Goal: Task Accomplishment & Management: Use online tool/utility

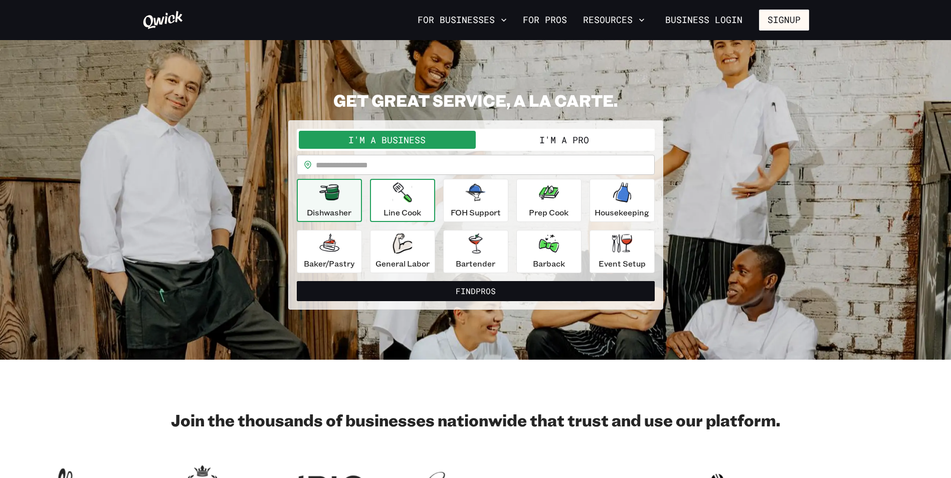
click at [417, 201] on div "Line Cook" at bounding box center [403, 201] width 38 height 36
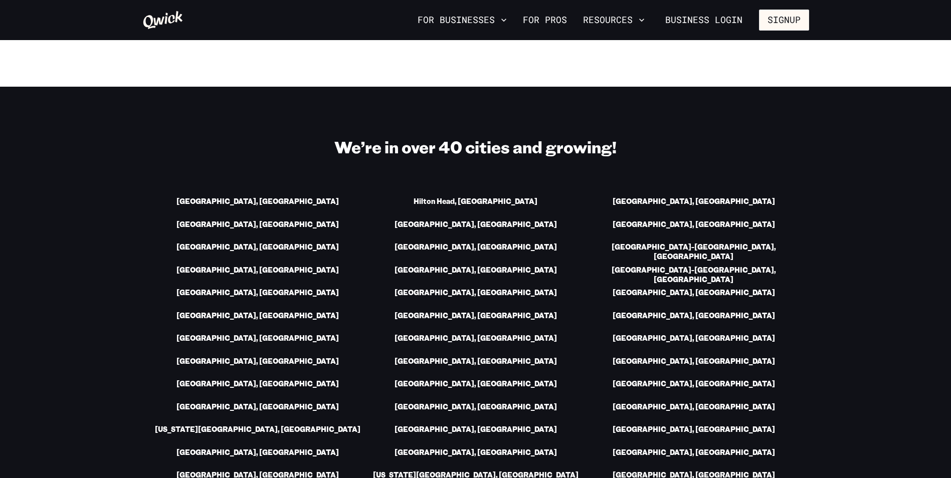
scroll to position [1304, 0]
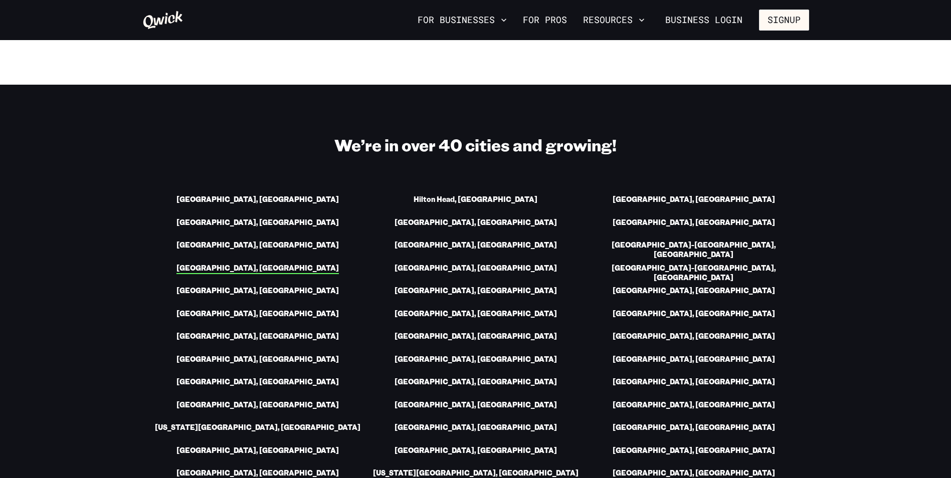
click at [261, 264] on link "Baltimore, MD" at bounding box center [258, 269] width 162 height 11
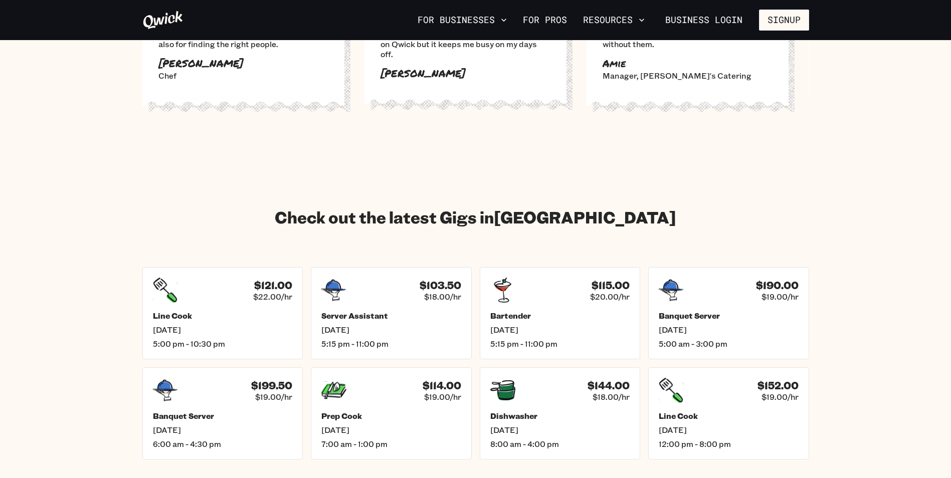
scroll to position [1254, 0]
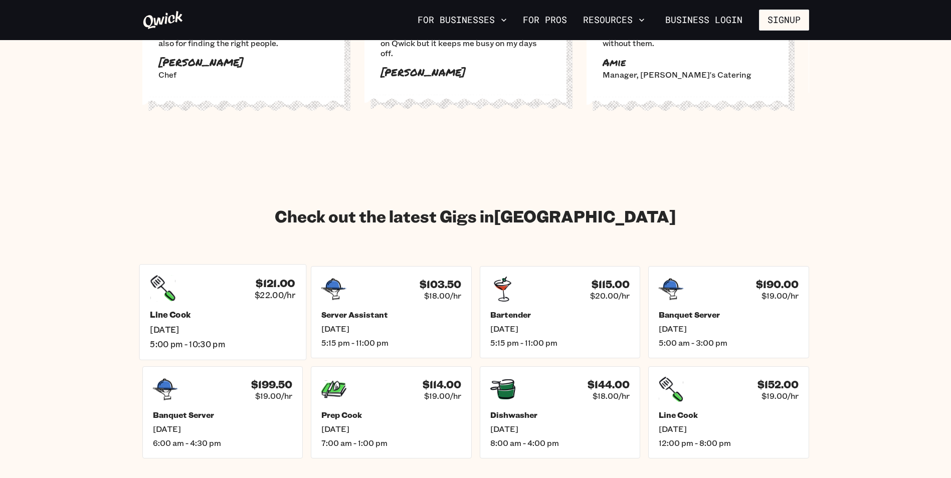
click at [181, 310] on h5 "Line Cook" at bounding box center [222, 315] width 145 height 11
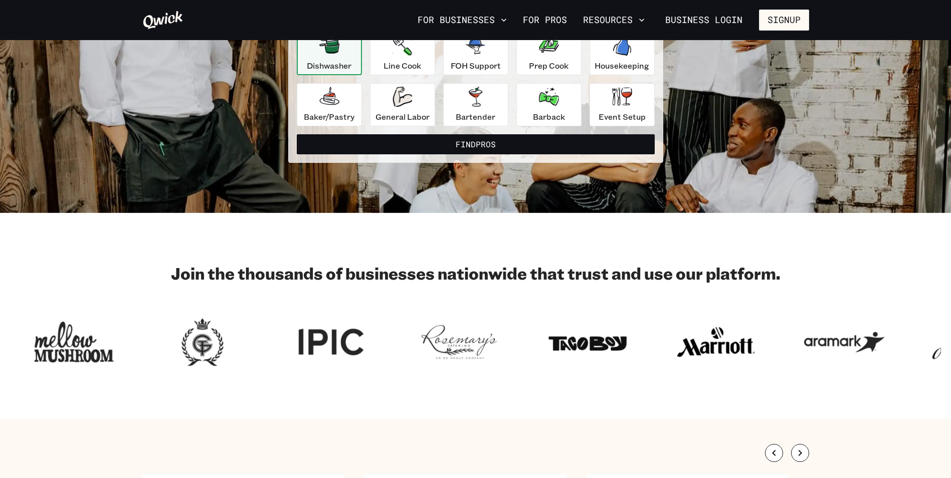
scroll to position [150, 0]
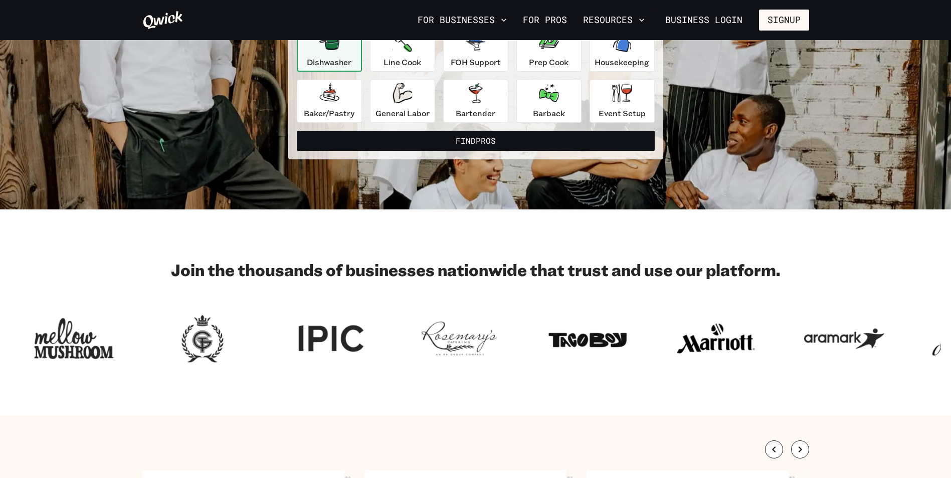
click at [494, 137] on button "Find Pros" at bounding box center [476, 141] width 358 height 20
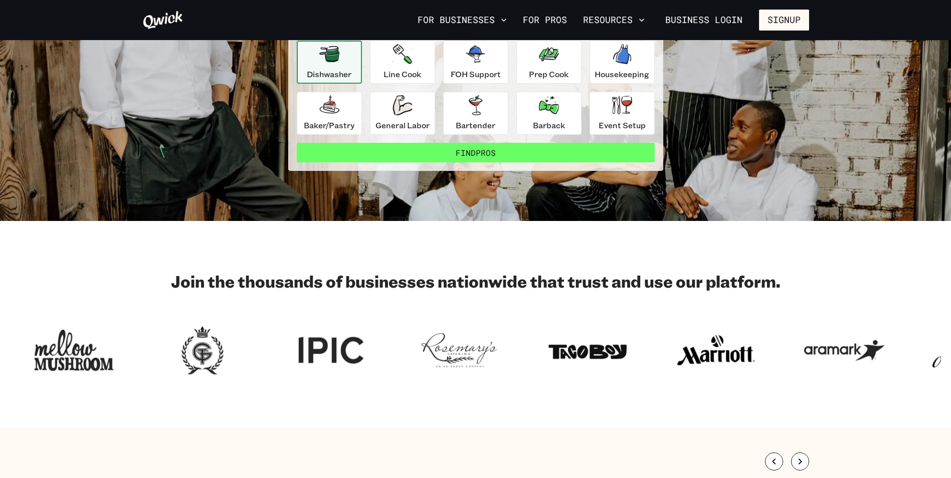
click at [493, 150] on button "Find Pros" at bounding box center [476, 153] width 358 height 20
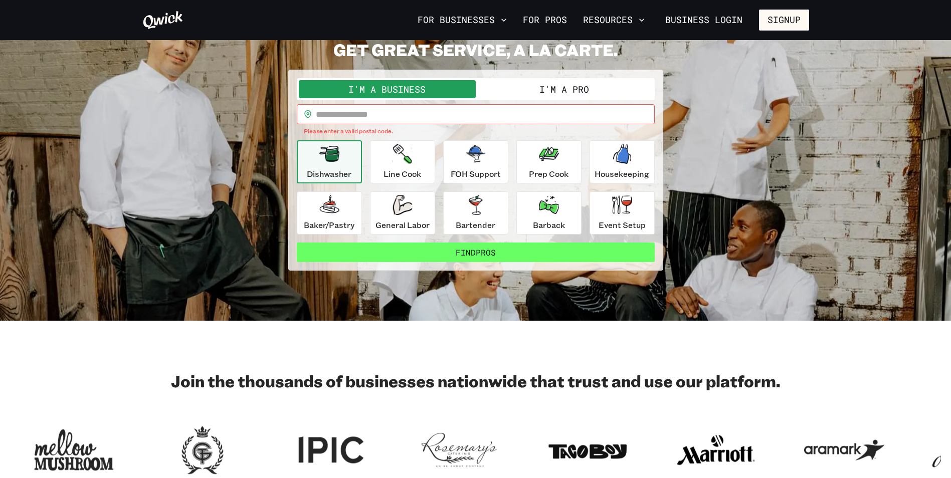
scroll to position [50, 0]
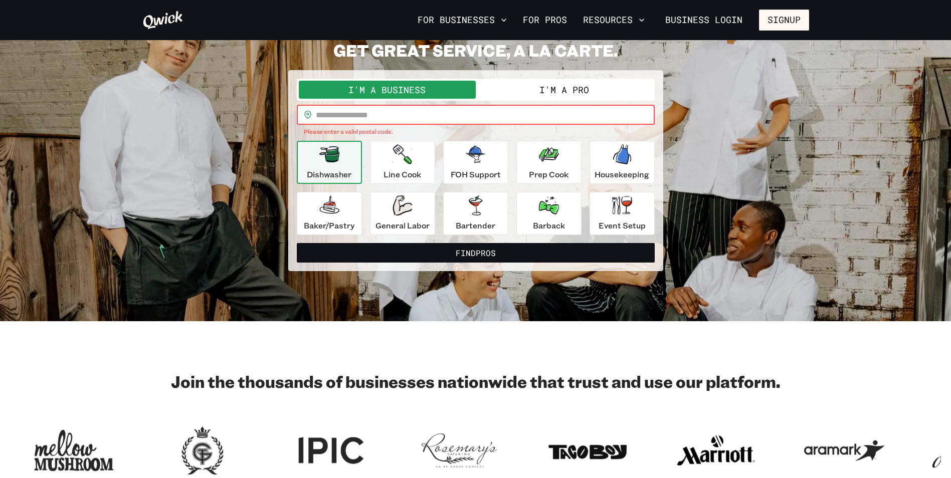
click at [413, 118] on input "text" at bounding box center [485, 115] width 339 height 20
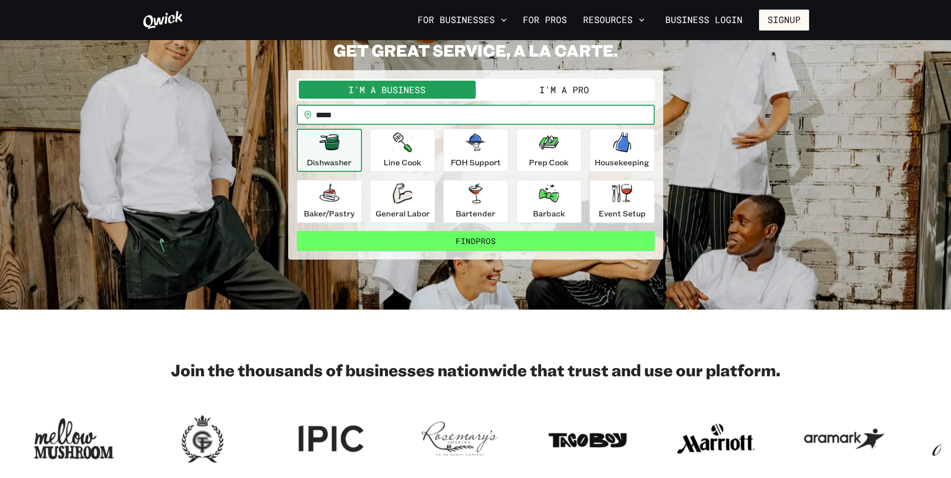
type input "*****"
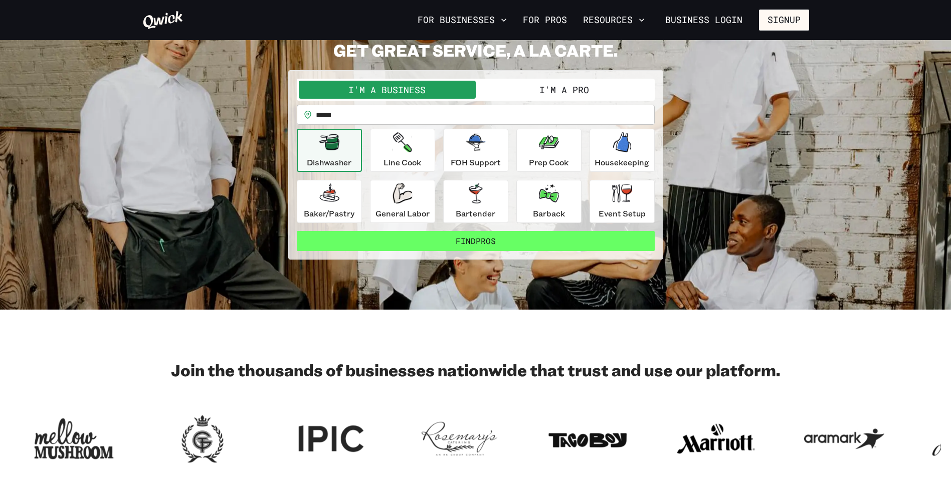
click at [463, 244] on button "Find Pros" at bounding box center [476, 241] width 358 height 20
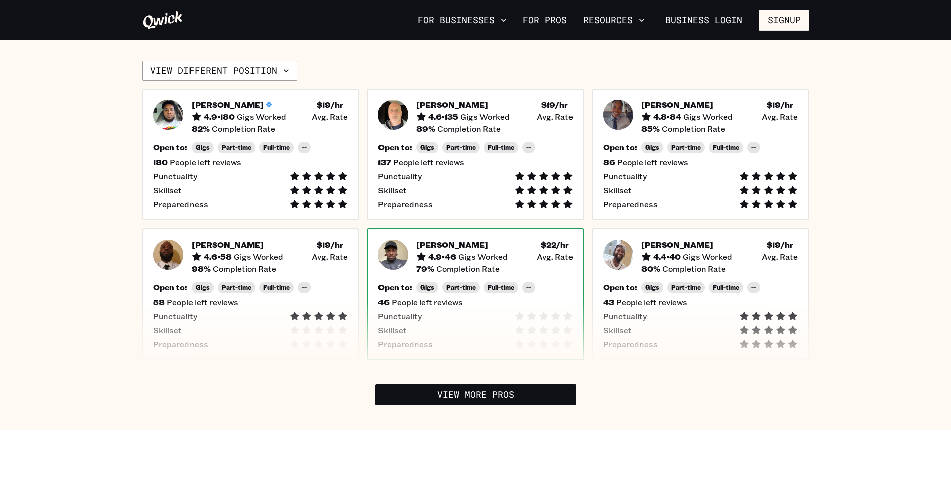
scroll to position [251, 0]
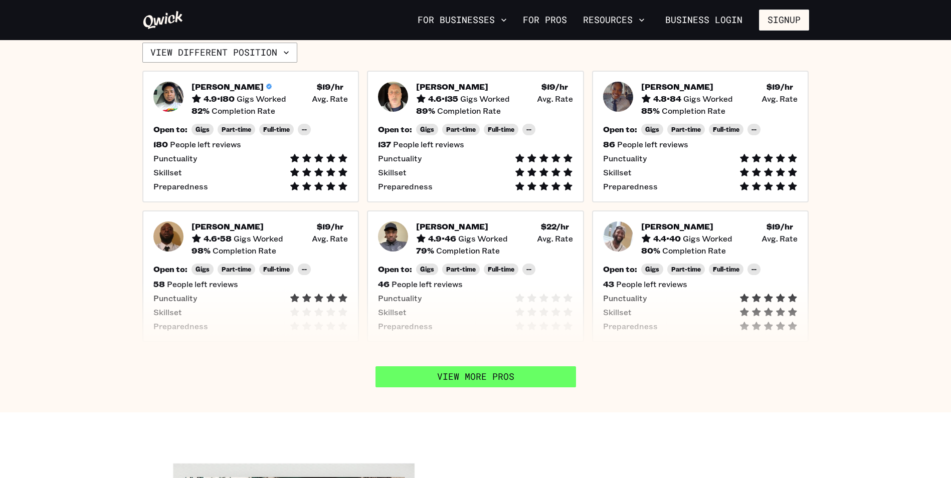
click at [470, 375] on link "View More Pros" at bounding box center [476, 377] width 201 height 21
